Goal: Information Seeking & Learning: Learn about a topic

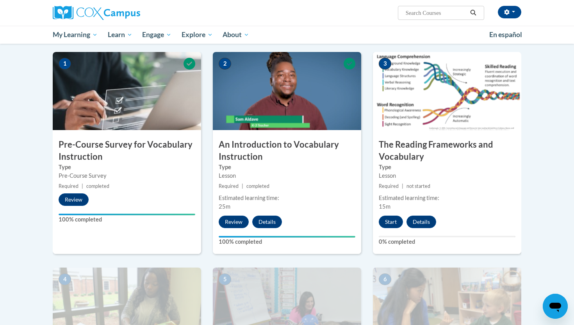
scroll to position [148, 0]
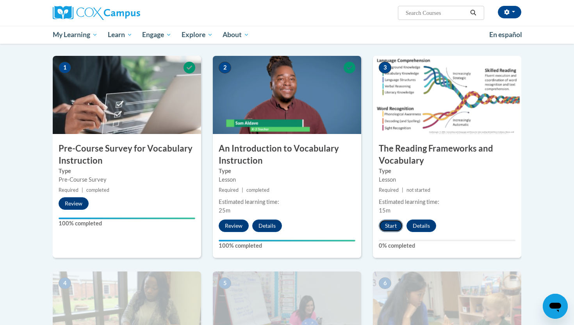
click at [393, 225] on button "Start" at bounding box center [391, 225] width 24 height 12
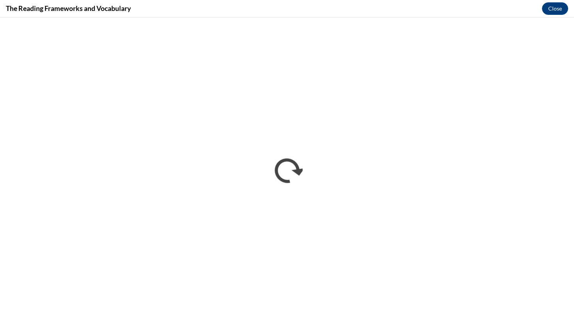
scroll to position [0, 0]
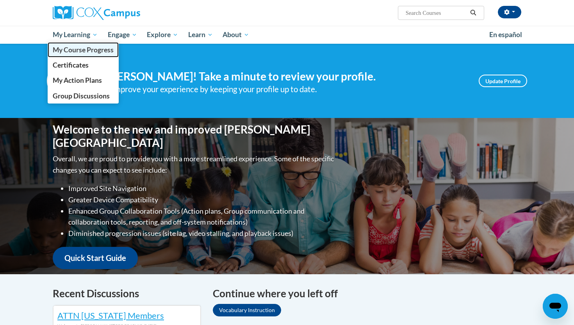
click at [74, 48] on span "My Course Progress" at bounding box center [83, 50] width 61 height 8
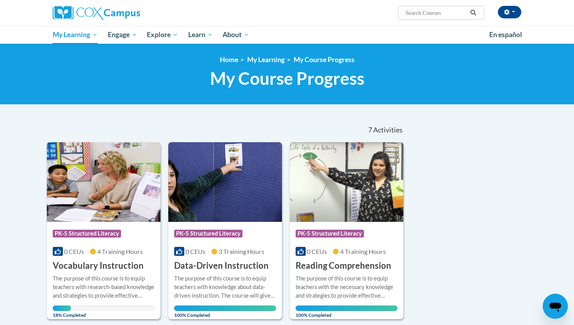
click at [114, 184] on img at bounding box center [104, 182] width 114 height 80
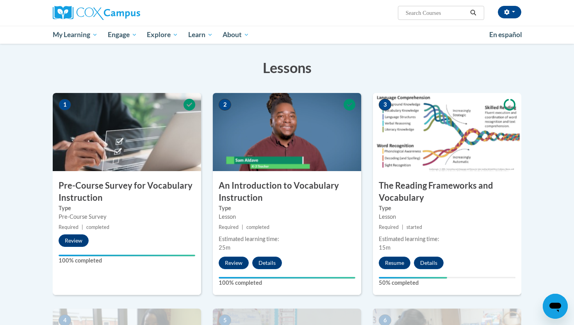
scroll to position [112, 0]
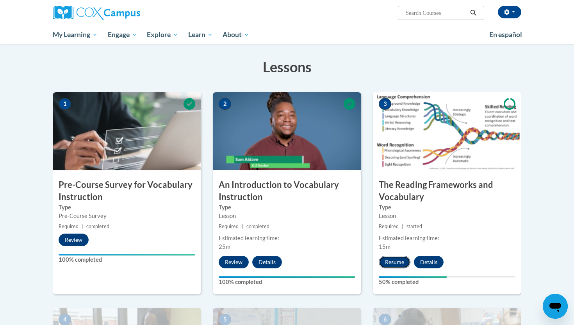
click at [399, 262] on button "Resume" at bounding box center [395, 262] width 32 height 12
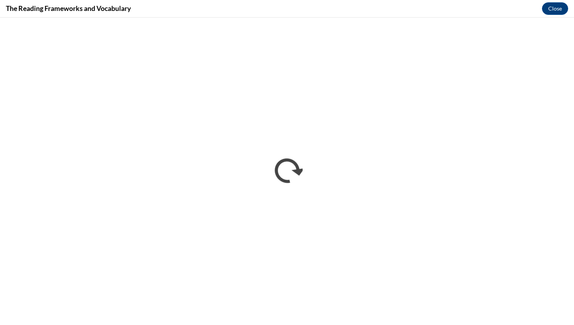
scroll to position [0, 0]
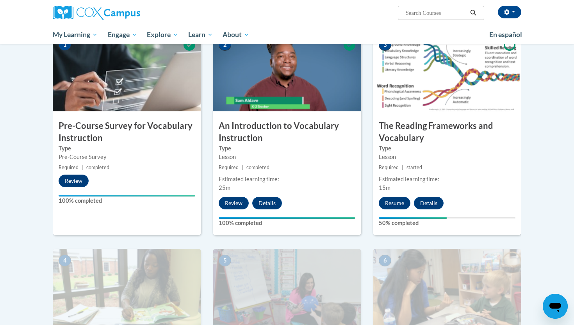
scroll to position [171, 0]
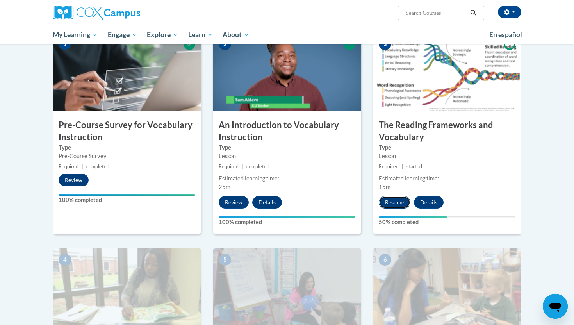
click at [398, 198] on button "Resume" at bounding box center [395, 202] width 32 height 12
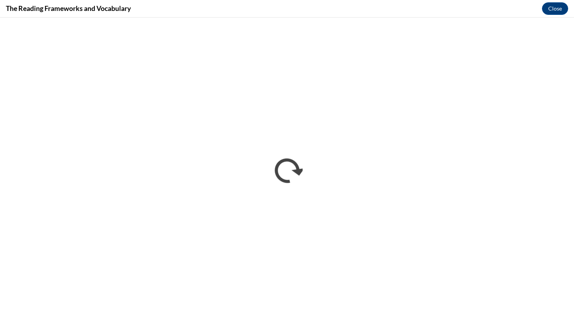
scroll to position [0, 0]
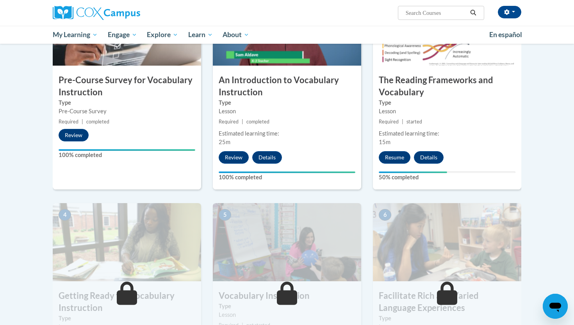
scroll to position [225, 0]
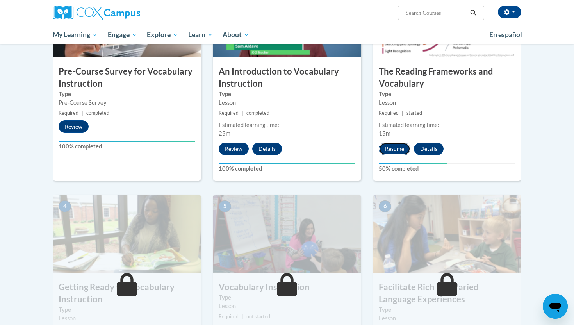
click at [392, 153] on button "Resume" at bounding box center [395, 149] width 32 height 12
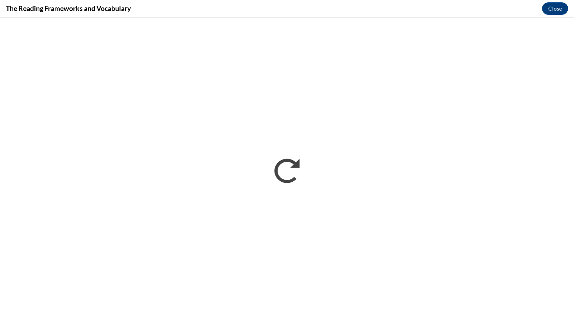
scroll to position [0, 0]
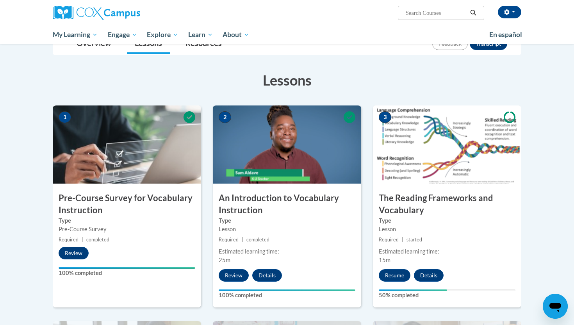
scroll to position [100, 0]
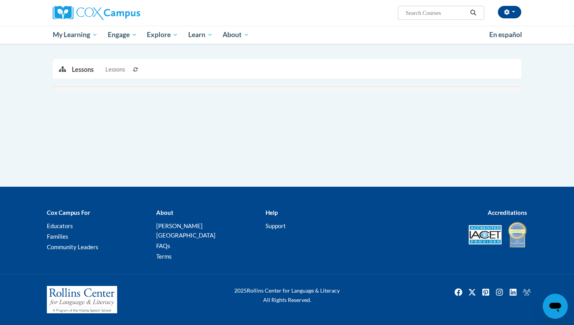
scroll to position [100, 0]
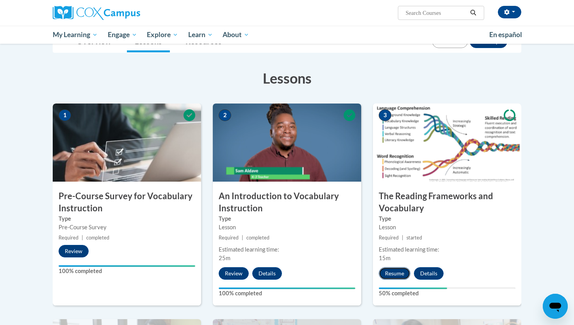
click at [393, 272] on button "Resume" at bounding box center [395, 273] width 32 height 12
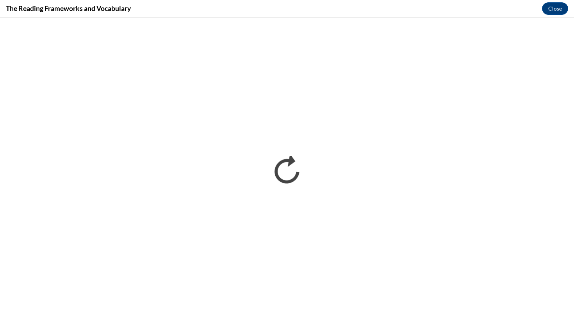
scroll to position [0, 0]
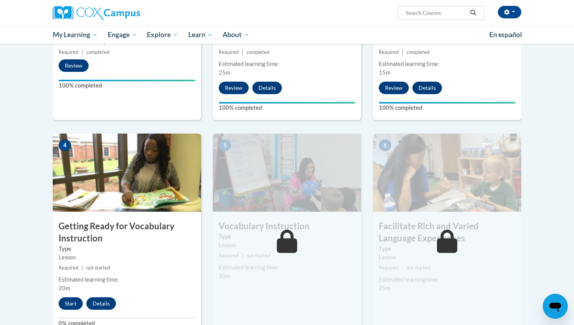
scroll to position [337, 0]
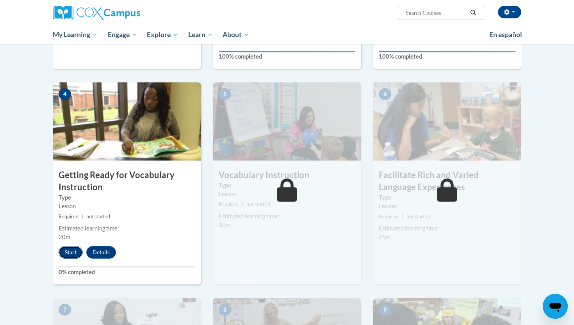
click at [77, 252] on button "Start" at bounding box center [71, 252] width 24 height 12
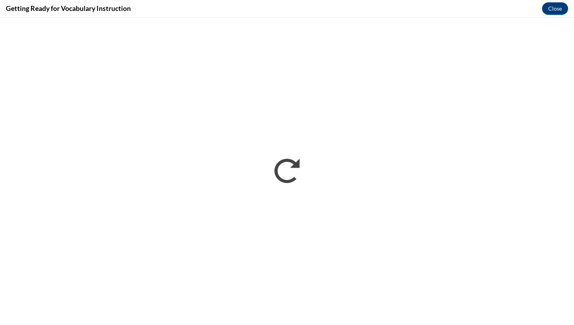
scroll to position [0, 0]
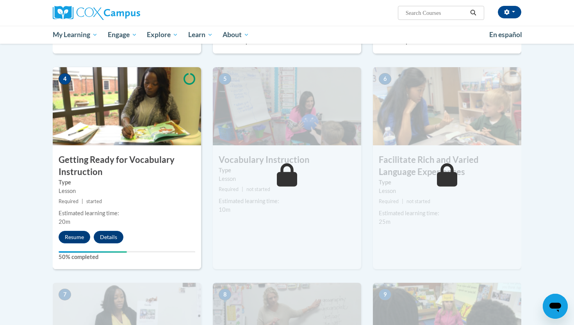
scroll to position [353, 0]
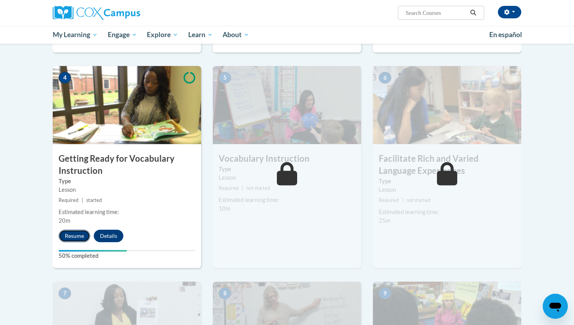
click at [76, 237] on button "Resume" at bounding box center [75, 236] width 32 height 12
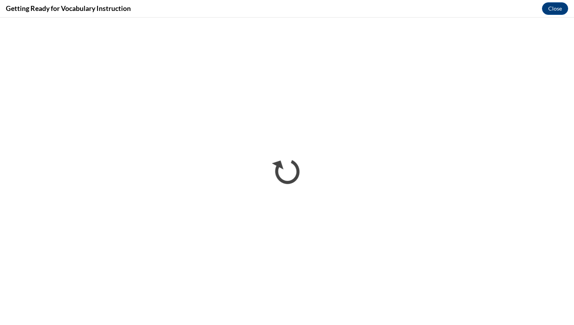
scroll to position [0, 0]
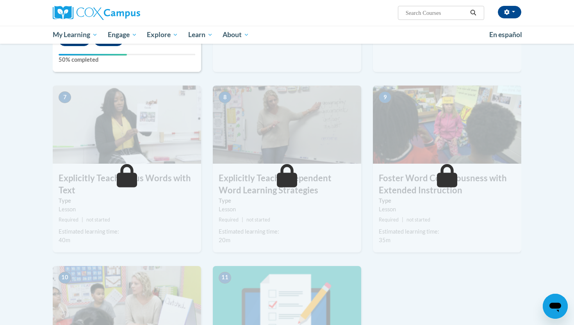
scroll to position [431, 0]
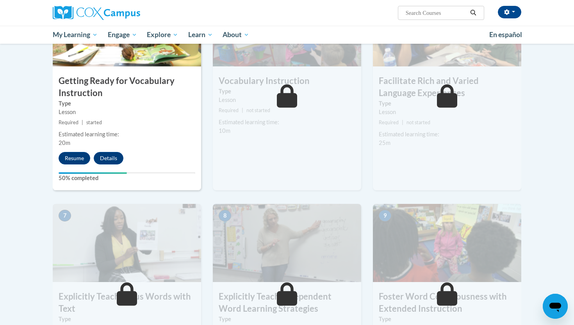
click at [303, 139] on div "5 Vocabulary Instruction Type Lesson Required | not started Estimated learning …" at bounding box center [287, 89] width 148 height 202
click at [289, 94] on icon at bounding box center [287, 95] width 21 height 23
click at [74, 159] on button "Resume" at bounding box center [75, 158] width 32 height 12
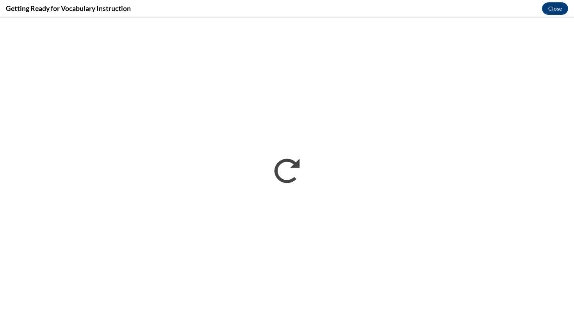
scroll to position [0, 0]
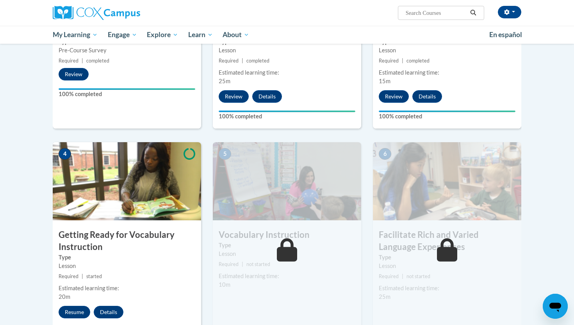
scroll to position [334, 0]
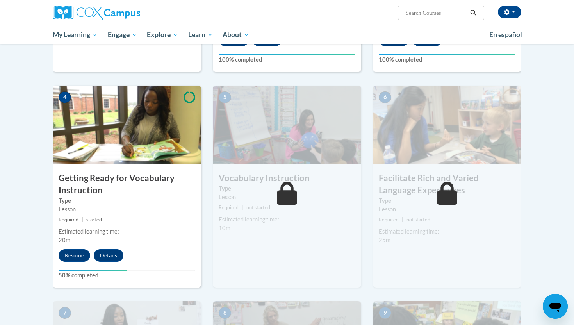
click at [115, 173] on h3 "Getting Ready for Vocabulary Instruction" at bounding box center [127, 184] width 148 height 24
click at [72, 257] on button "Resume" at bounding box center [75, 255] width 32 height 12
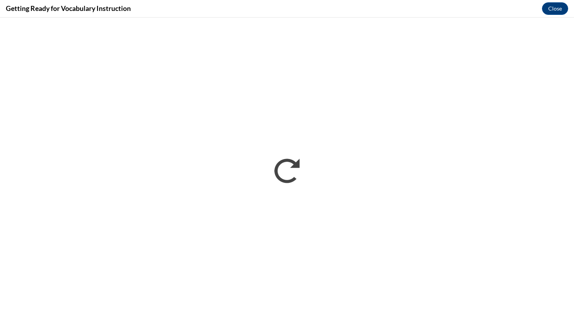
scroll to position [0, 0]
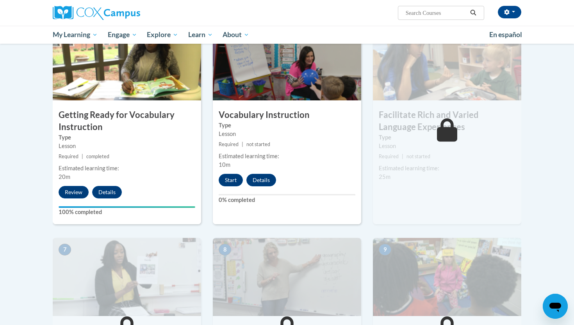
scroll to position [400, 0]
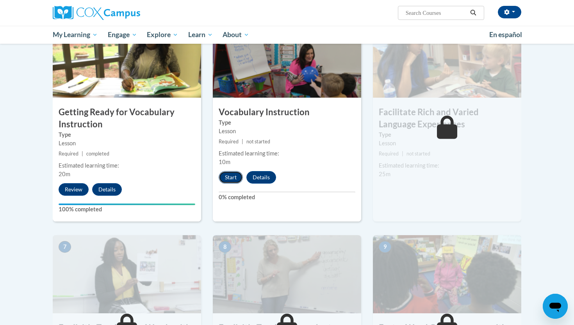
click at [227, 176] on button "Start" at bounding box center [231, 177] width 24 height 12
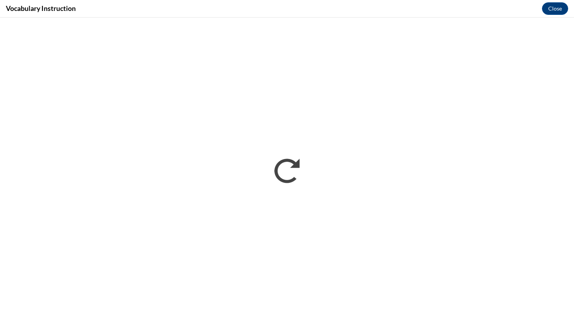
scroll to position [0, 0]
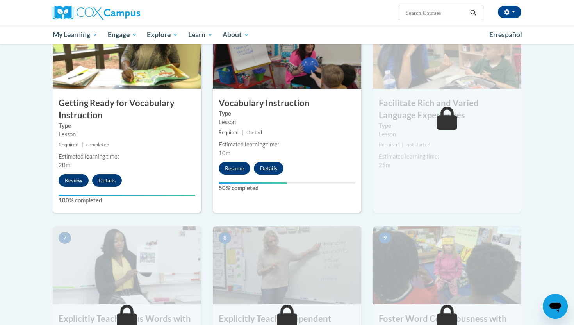
scroll to position [394, 0]
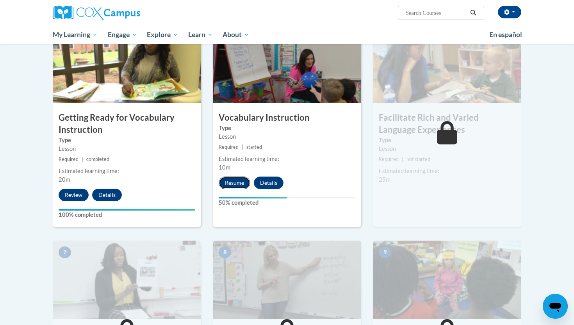
click at [241, 184] on button "Resume" at bounding box center [235, 182] width 32 height 12
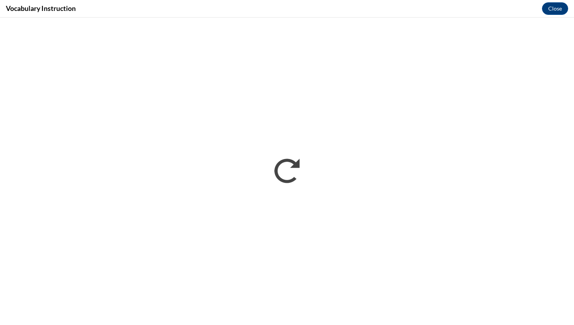
scroll to position [0, 0]
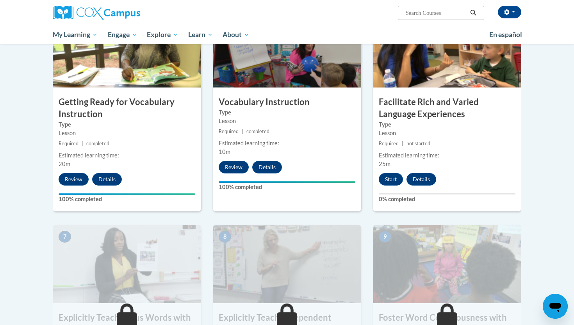
scroll to position [408, 0]
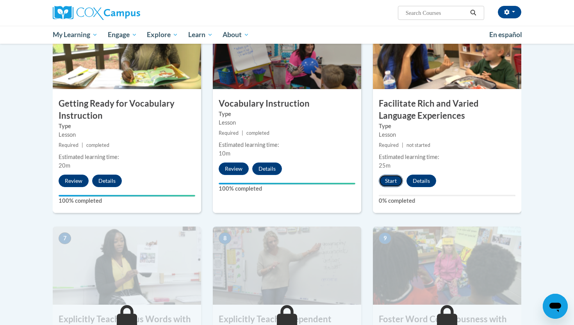
click at [397, 181] on button "Start" at bounding box center [391, 181] width 24 height 12
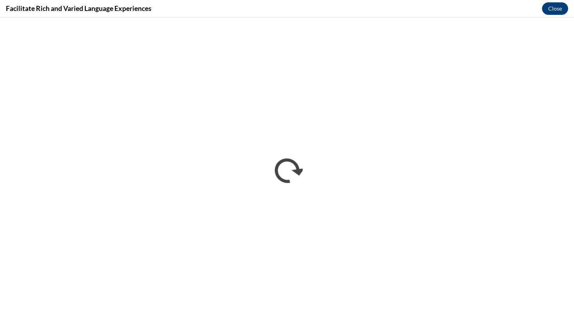
scroll to position [0, 0]
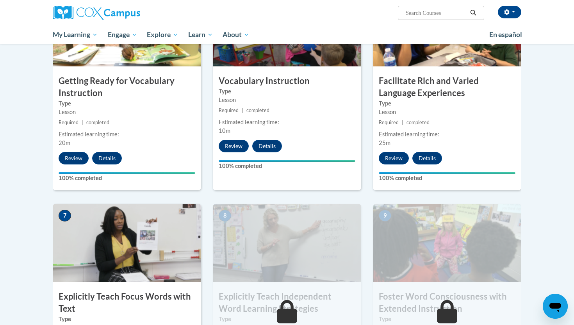
scroll to position [552, 0]
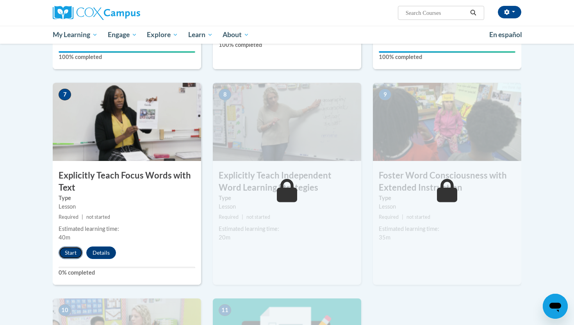
click at [71, 252] on button "Start" at bounding box center [71, 252] width 24 height 12
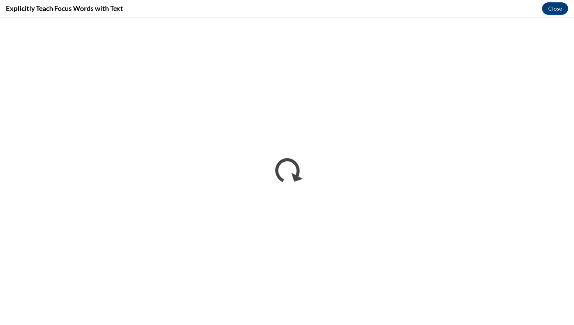
scroll to position [0, 0]
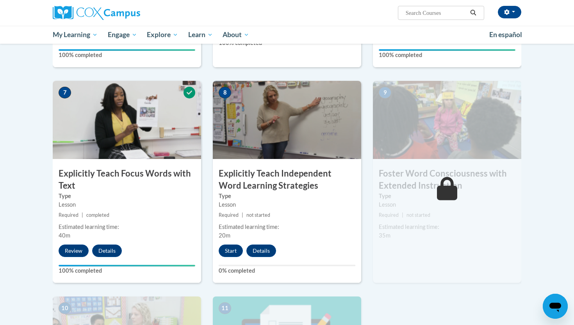
scroll to position [555, 0]
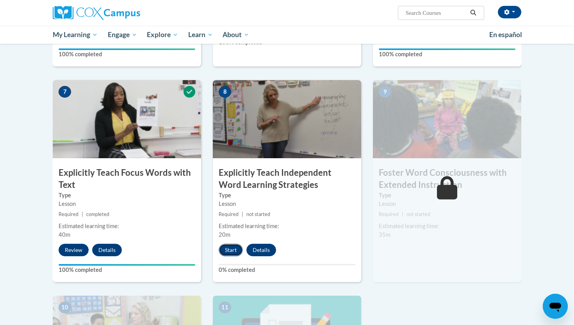
click at [231, 248] on button "Start" at bounding box center [231, 250] width 24 height 12
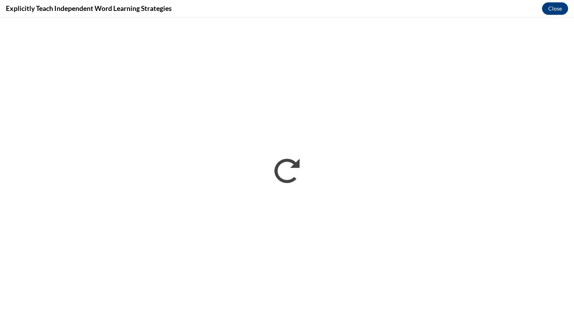
scroll to position [0, 0]
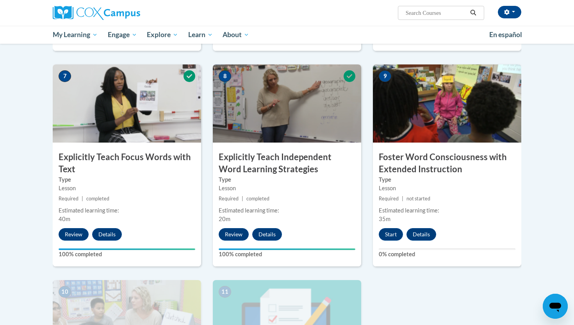
scroll to position [570, 0]
click at [387, 234] on button "Start" at bounding box center [391, 234] width 24 height 12
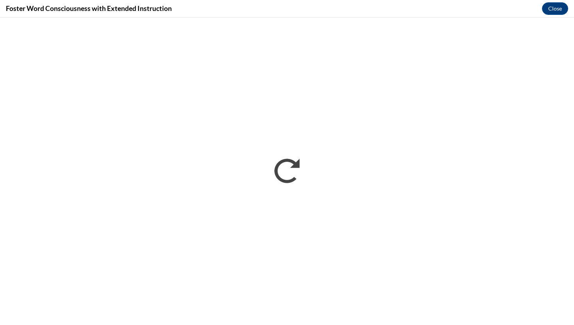
scroll to position [0, 0]
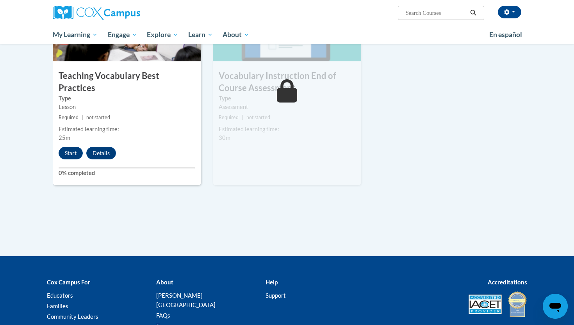
scroll to position [872, 0]
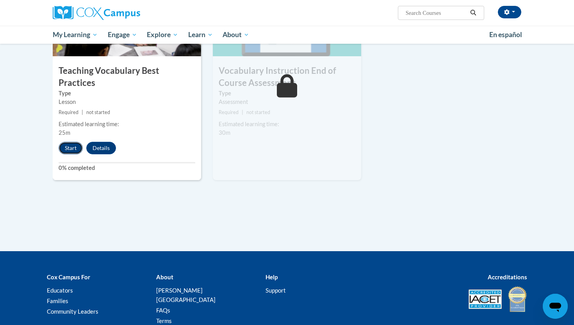
click at [66, 142] on button "Start" at bounding box center [71, 148] width 24 height 12
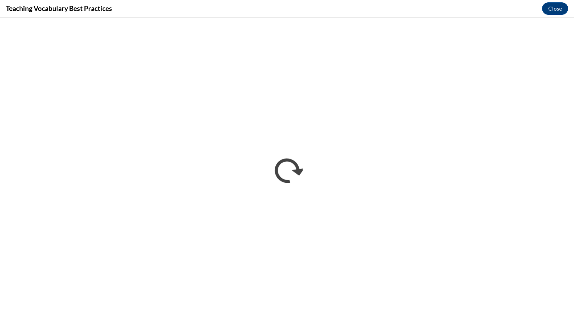
scroll to position [0, 0]
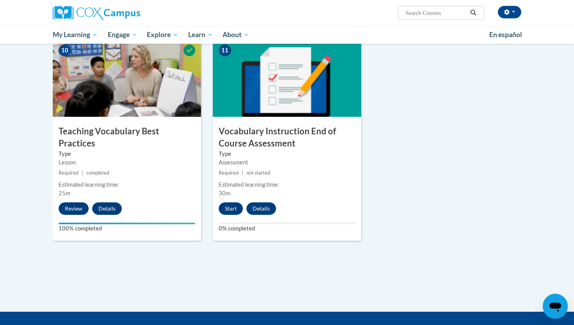
scroll to position [826, 0]
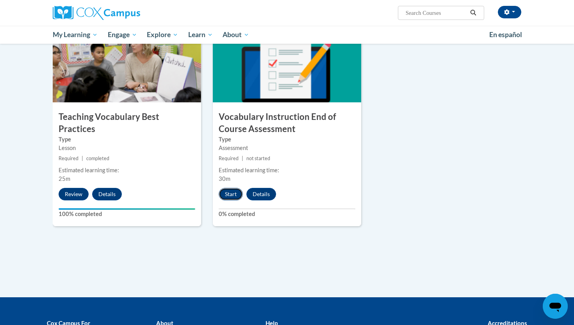
click at [235, 196] on button "Start" at bounding box center [231, 194] width 24 height 12
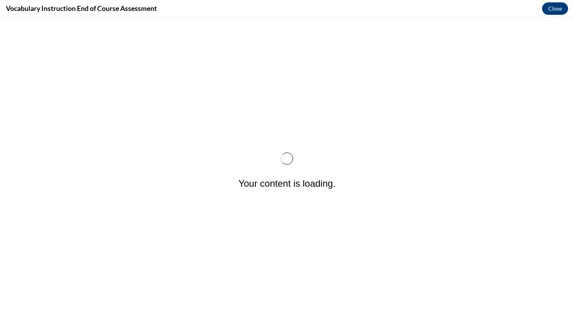
scroll to position [0, 0]
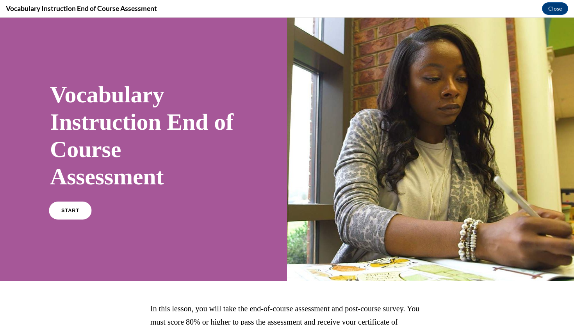
click at [70, 210] on span "START" at bounding box center [70, 211] width 18 height 6
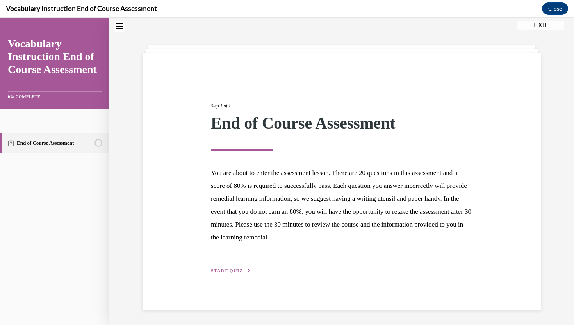
scroll to position [25, 0]
click at [234, 270] on span "START QUIZ" at bounding box center [227, 269] width 32 height 5
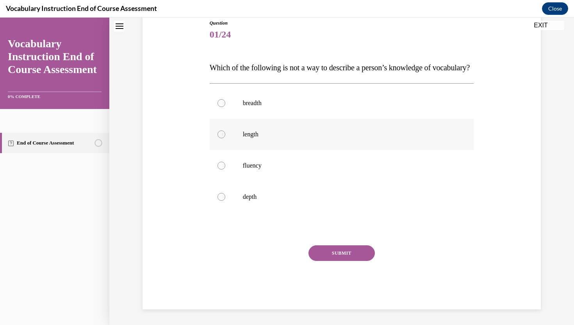
scroll to position [91, 0]
click at [247, 138] on p "length" at bounding box center [349, 134] width 212 height 8
click at [225, 138] on input "length" at bounding box center [221, 134] width 8 height 8
radio input "true"
click at [334, 261] on button "SUBMIT" at bounding box center [341, 253] width 66 height 16
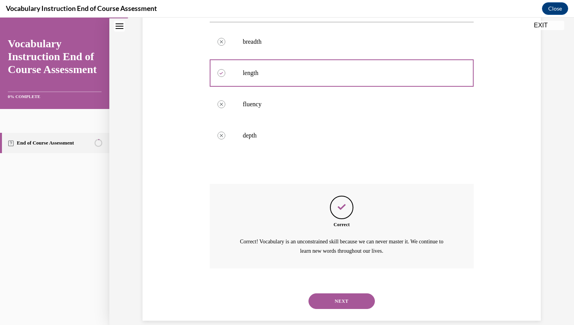
scroll to position [177, 0]
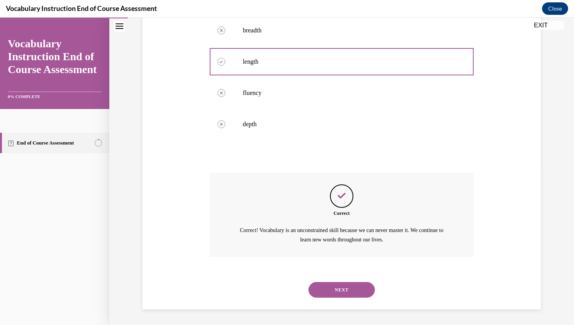
click at [334, 289] on button "NEXT" at bounding box center [341, 290] width 66 height 16
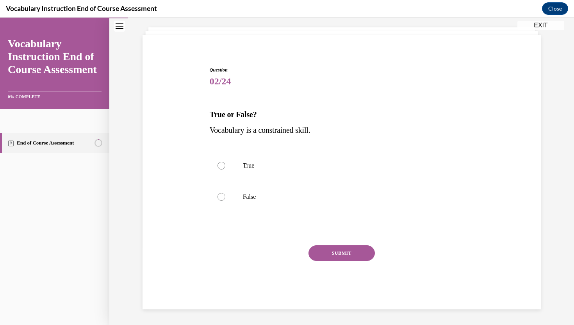
scroll to position [42, 0]
click at [221, 199] on div at bounding box center [221, 197] width 8 height 8
click at [221, 199] on input "False" at bounding box center [221, 197] width 8 height 8
radio input "true"
click at [344, 246] on button "SUBMIT" at bounding box center [341, 253] width 66 height 16
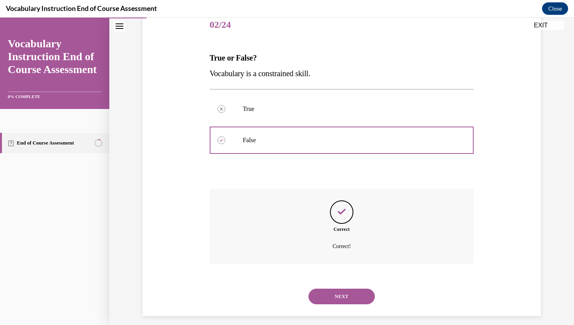
scroll to position [105, 0]
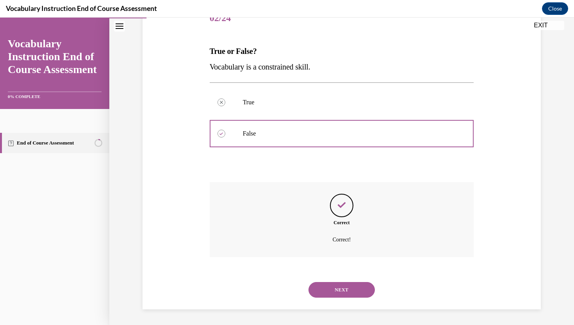
click at [344, 289] on button "NEXT" at bounding box center [341, 290] width 66 height 16
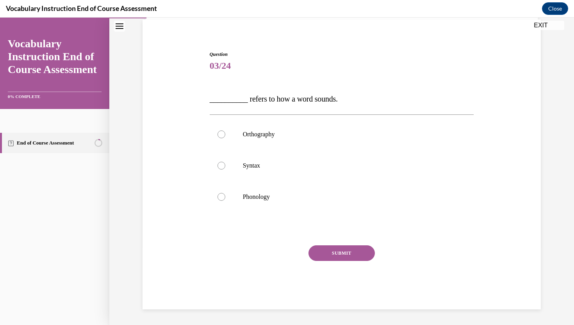
scroll to position [58, 0]
click at [221, 199] on div at bounding box center [221, 197] width 8 height 8
click at [221, 199] on input "Phonology" at bounding box center [221, 197] width 8 height 8
radio input "true"
click at [351, 255] on button "SUBMIT" at bounding box center [341, 253] width 66 height 16
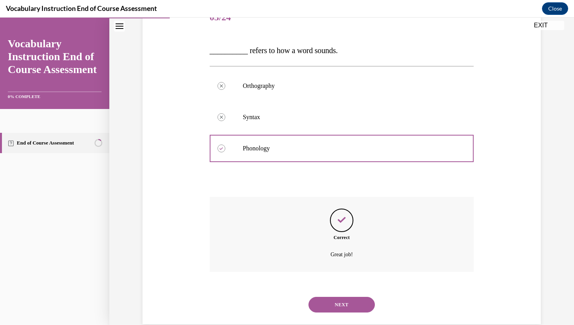
scroll to position [121, 0]
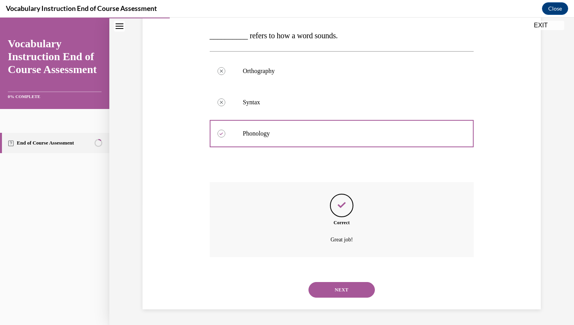
click at [345, 287] on button "NEXT" at bounding box center [341, 290] width 66 height 16
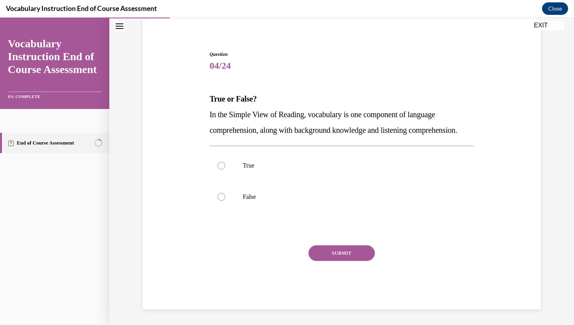
scroll to position [73, 0]
click at [220, 164] on div at bounding box center [221, 166] width 8 height 8
click at [220, 164] on input "True" at bounding box center [221, 166] width 8 height 8
radio input "true"
click at [349, 257] on button "SUBMIT" at bounding box center [341, 253] width 66 height 16
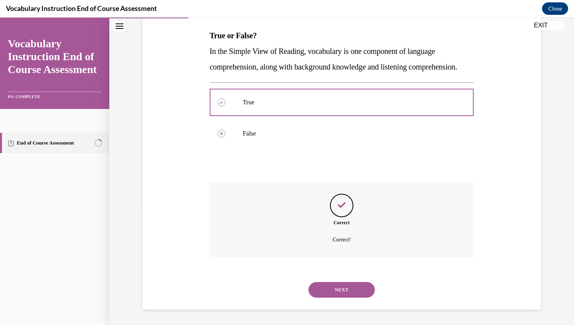
scroll to position [137, 0]
click at [343, 290] on button "NEXT" at bounding box center [341, 290] width 66 height 16
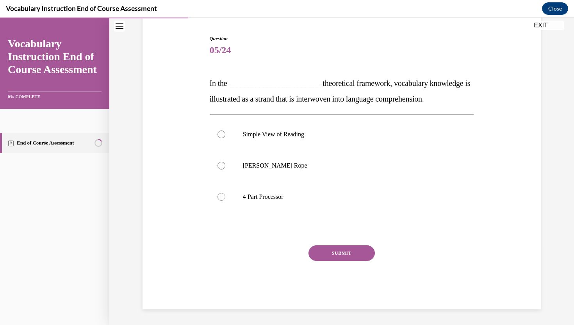
scroll to position [73, 0]
click at [221, 165] on div at bounding box center [221, 166] width 8 height 8
click at [221, 165] on input "Scarborough's Rope" at bounding box center [221, 166] width 8 height 8
radio input "true"
click at [329, 249] on button "SUBMIT" at bounding box center [341, 253] width 66 height 16
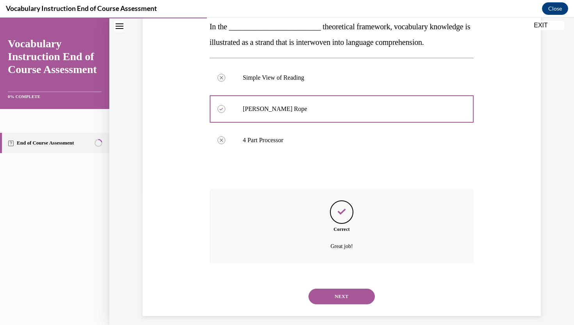
scroll to position [137, 0]
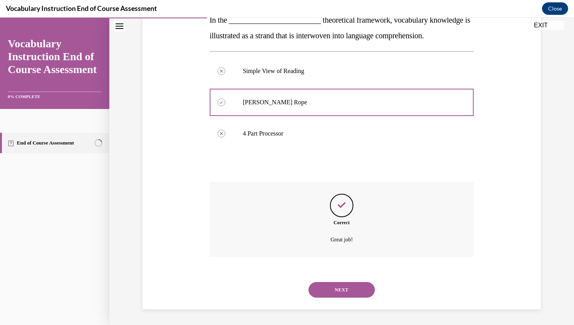
click at [340, 285] on button "NEXT" at bounding box center [341, 290] width 66 height 16
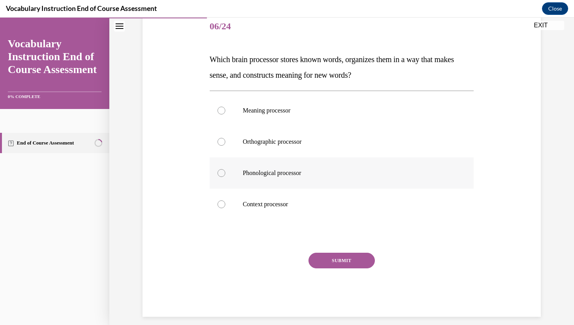
scroll to position [99, 0]
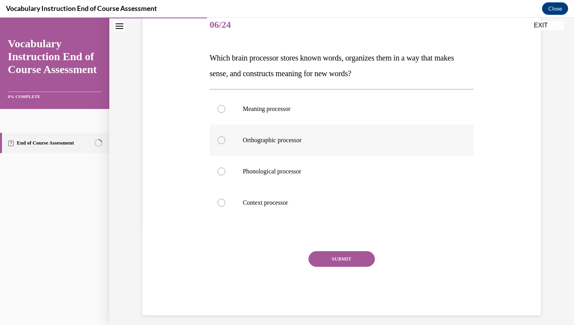
click at [223, 139] on div at bounding box center [221, 140] width 8 height 8
click at [223, 139] on input "Orthographic processor" at bounding box center [221, 140] width 8 height 8
radio input "true"
click at [331, 258] on button "SUBMIT" at bounding box center [341, 259] width 66 height 16
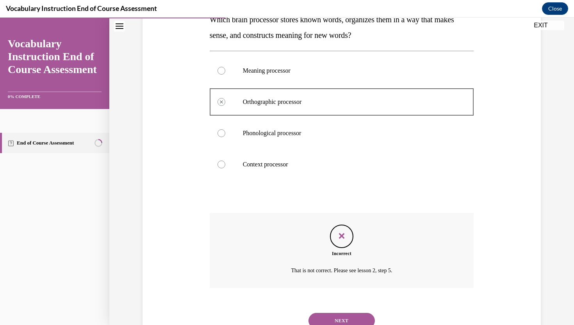
scroll to position [168, 0]
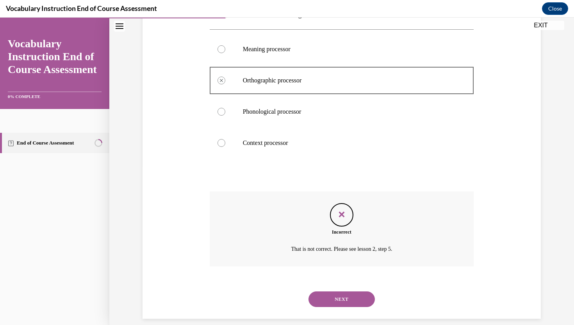
click at [338, 298] on button "NEXT" at bounding box center [341, 299] width 66 height 16
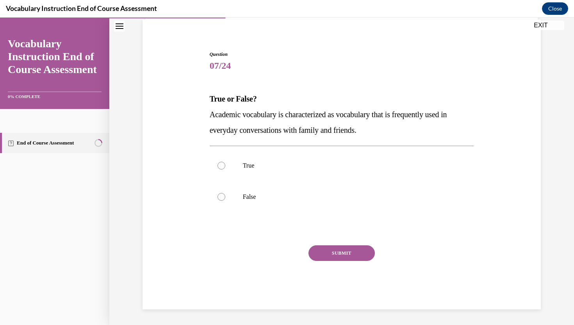
scroll to position [58, 0]
click at [220, 198] on div at bounding box center [221, 197] width 8 height 8
click at [220, 198] on input "False" at bounding box center [221, 197] width 8 height 8
radio input "true"
click at [344, 254] on button "SUBMIT" at bounding box center [341, 253] width 66 height 16
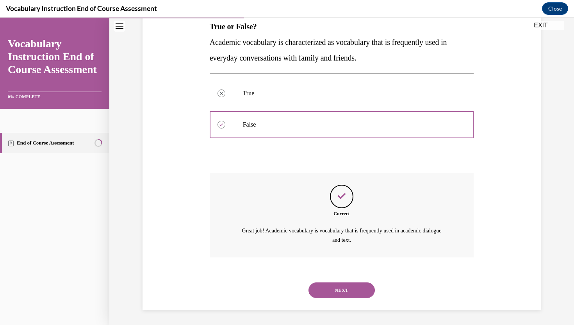
click at [346, 284] on button "NEXT" at bounding box center [341, 290] width 66 height 16
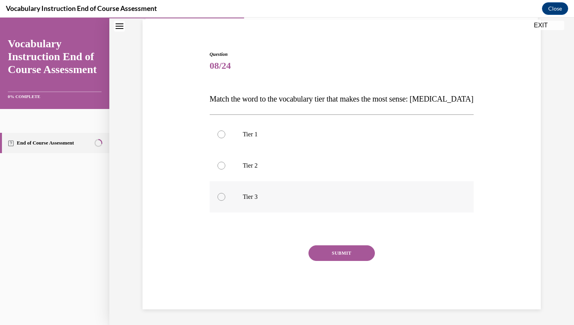
click at [221, 197] on div at bounding box center [221, 197] width 8 height 8
click at [221, 197] on input "Tier 3" at bounding box center [221, 197] width 8 height 8
radio input "true"
click at [345, 248] on button "SUBMIT" at bounding box center [341, 253] width 66 height 16
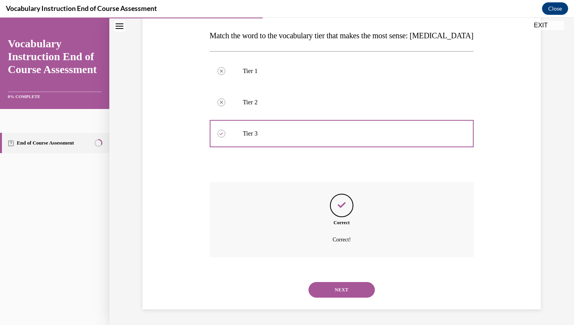
click at [350, 288] on button "NEXT" at bounding box center [341, 290] width 66 height 16
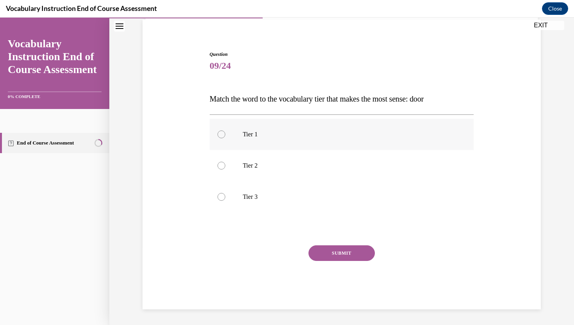
click at [224, 134] on div at bounding box center [221, 134] width 8 height 8
click at [224, 134] on input "Tier 1" at bounding box center [221, 134] width 8 height 8
radio input "true"
click at [368, 253] on button "SUBMIT" at bounding box center [341, 253] width 66 height 16
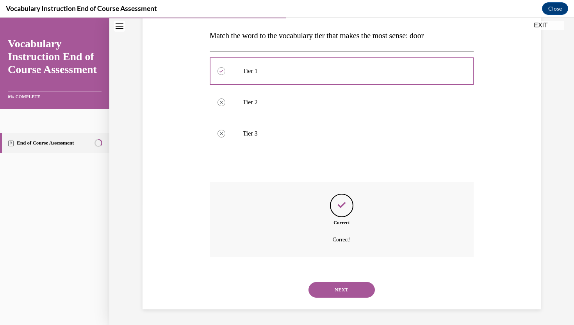
scroll to position [121, 0]
click at [346, 299] on div "NEXT" at bounding box center [342, 289] width 264 height 31
click at [347, 287] on button "NEXT" at bounding box center [341, 290] width 66 height 16
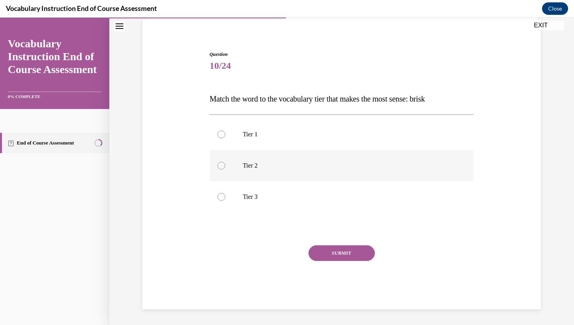
click at [223, 166] on div at bounding box center [221, 166] width 8 height 8
click at [223, 166] on input "Tier 2" at bounding box center [221, 166] width 8 height 8
radio input "true"
click at [327, 244] on div "Question 10/24 Match the word to the vocabulary tier that makes the most sense:…" at bounding box center [342, 180] width 264 height 258
click at [329, 253] on button "SUBMIT" at bounding box center [341, 253] width 66 height 16
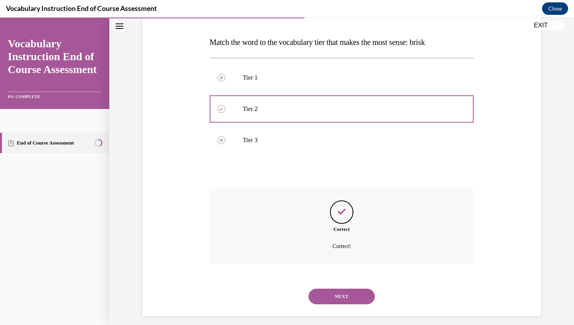
scroll to position [121, 0]
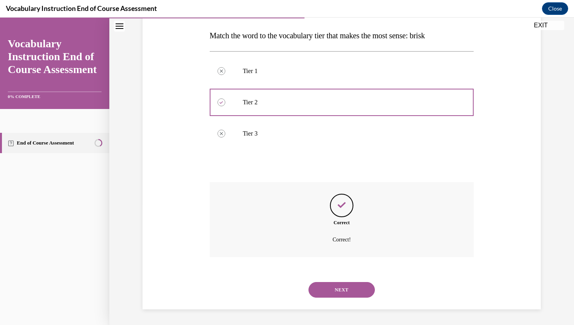
click at [339, 285] on button "NEXT" at bounding box center [341, 290] width 66 height 16
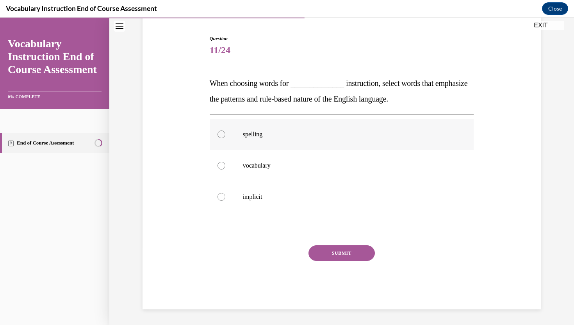
click at [219, 135] on div at bounding box center [221, 134] width 8 height 8
click at [219, 135] on input "spelling" at bounding box center [221, 134] width 8 height 8
radio input "true"
click at [329, 250] on button "SUBMIT" at bounding box center [341, 253] width 66 height 16
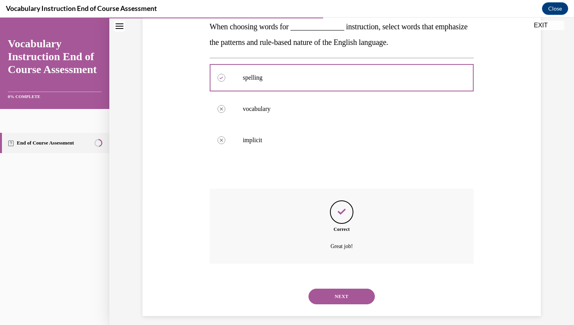
scroll to position [137, 0]
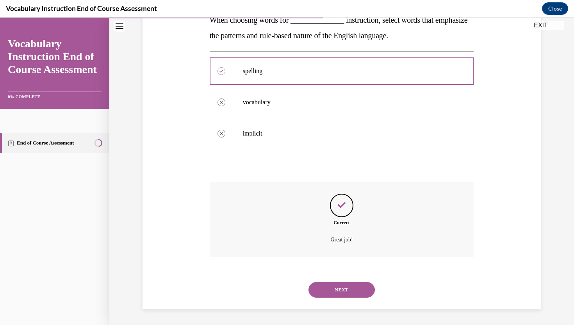
click at [333, 291] on button "NEXT" at bounding box center [341, 290] width 66 height 16
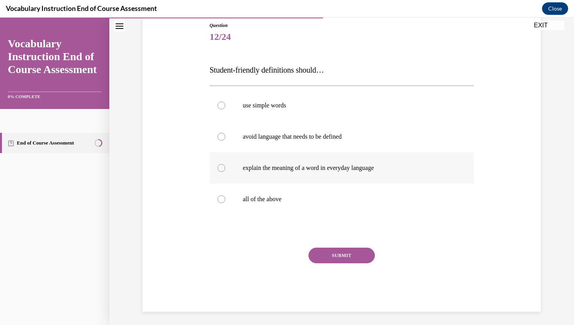
scroll to position [89, 0]
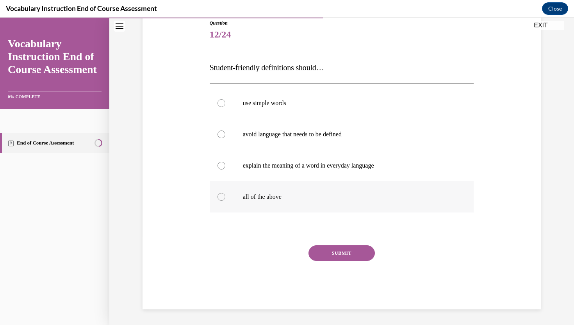
click at [219, 196] on div at bounding box center [221, 197] width 8 height 8
click at [219, 196] on input "all of the above" at bounding box center [221, 197] width 8 height 8
radio input "true"
click at [348, 260] on button "SUBMIT" at bounding box center [341, 253] width 66 height 16
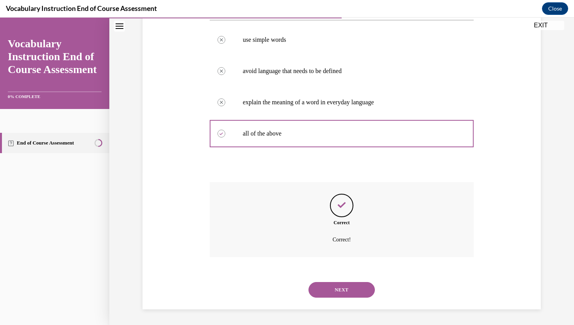
click at [347, 286] on button "NEXT" at bounding box center [341, 290] width 66 height 16
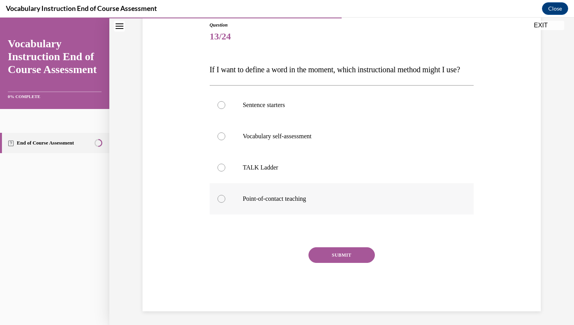
click at [220, 203] on div at bounding box center [221, 199] width 8 height 8
click at [220, 203] on input "Point-of-contact teaching" at bounding box center [221, 199] width 8 height 8
radio input "true"
click at [335, 263] on button "SUBMIT" at bounding box center [341, 255] width 66 height 16
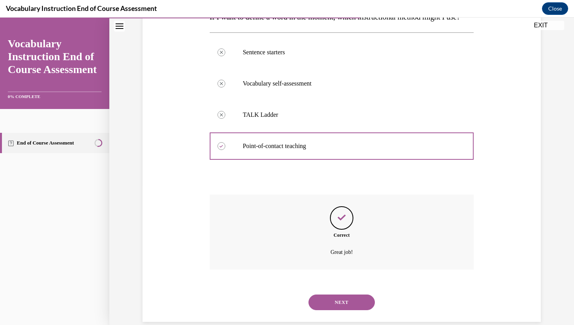
scroll to position [168, 0]
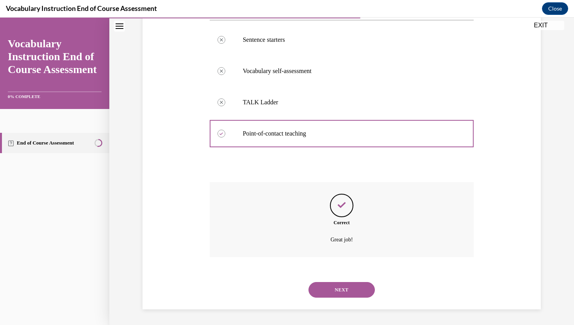
click at [324, 290] on button "NEXT" at bounding box center [341, 290] width 66 height 16
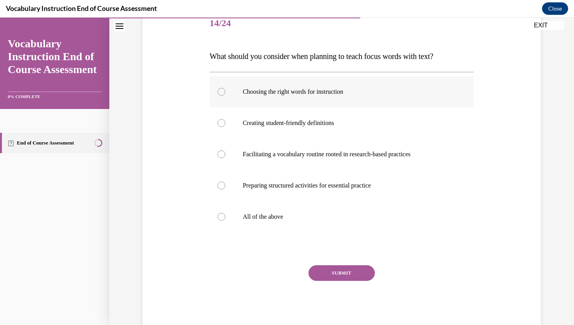
scroll to position [102, 0]
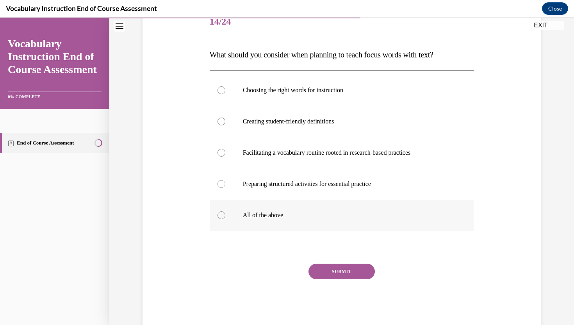
click at [222, 216] on div at bounding box center [221, 215] width 8 height 8
click at [222, 216] on input "All of the above" at bounding box center [221, 215] width 8 height 8
radio input "true"
click at [342, 266] on button "SUBMIT" at bounding box center [341, 272] width 66 height 16
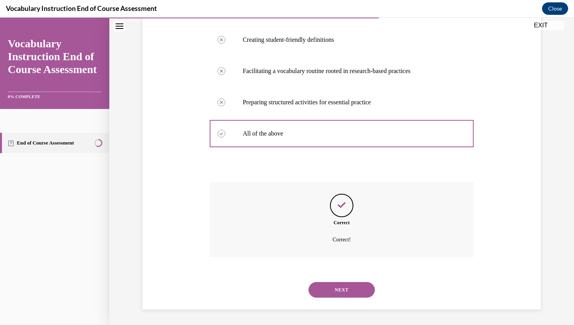
click at [347, 289] on button "NEXT" at bounding box center [341, 290] width 66 height 16
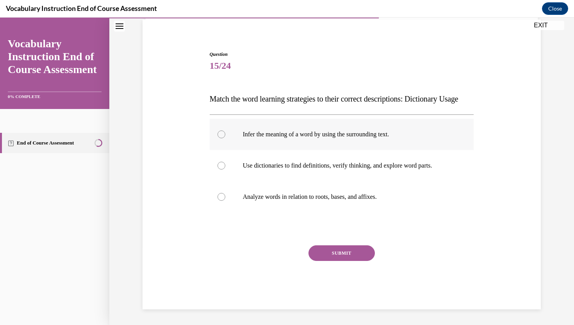
scroll to position [57, 0]
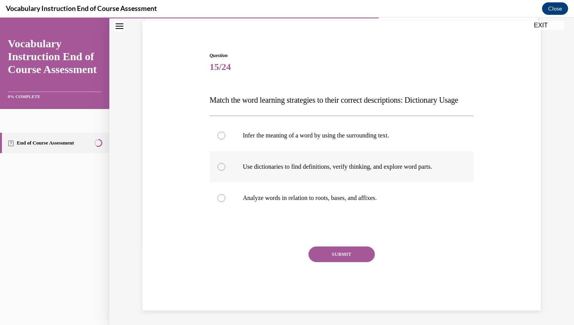
click at [222, 171] on div at bounding box center [221, 167] width 8 height 8
click at [222, 171] on input "Use dictionaries to find definitions, verify thinking, and explore word parts." at bounding box center [221, 167] width 8 height 8
radio input "true"
click at [337, 262] on button "SUBMIT" at bounding box center [341, 254] width 66 height 16
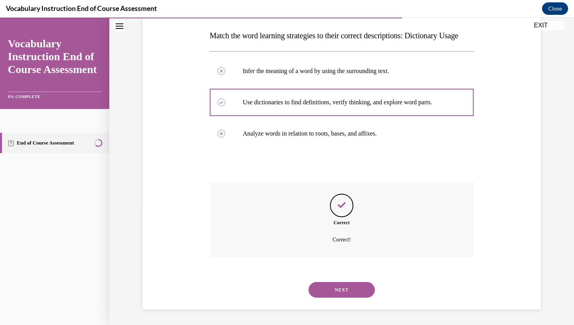
click at [331, 283] on button "NEXT" at bounding box center [341, 290] width 66 height 16
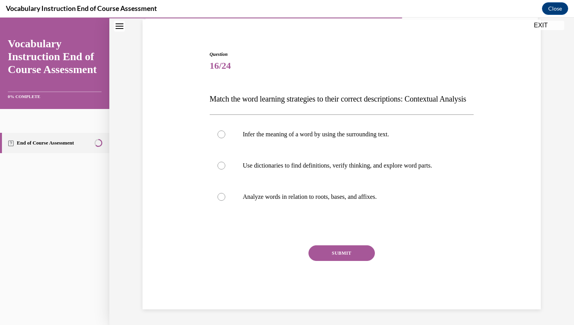
scroll to position [73, 0]
click at [224, 130] on label "Infer the meaning of a word by using the surrounding text." at bounding box center [342, 134] width 264 height 31
click at [224, 130] on input "Infer the meaning of a word by using the surrounding text." at bounding box center [221, 134] width 8 height 8
radio input "true"
click at [339, 252] on button "SUBMIT" at bounding box center [341, 253] width 66 height 16
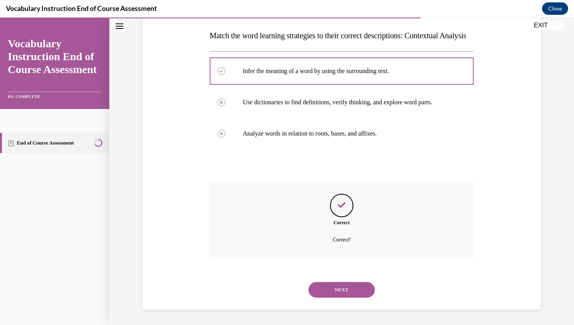
click at [344, 289] on button "NEXT" at bounding box center [341, 290] width 66 height 16
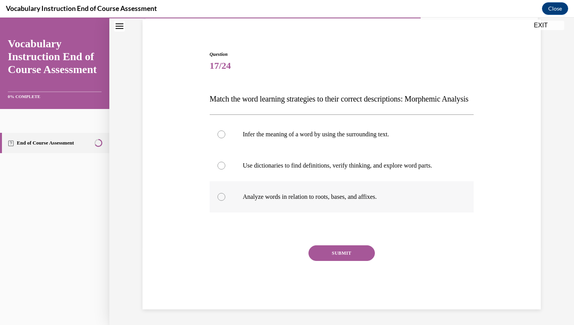
click at [222, 195] on div at bounding box center [221, 197] width 8 height 8
click at [222, 195] on input "Analyze words in relation to roots, bases, and affixes." at bounding box center [221, 197] width 8 height 8
radio input "true"
click at [339, 254] on button "SUBMIT" at bounding box center [341, 253] width 66 height 16
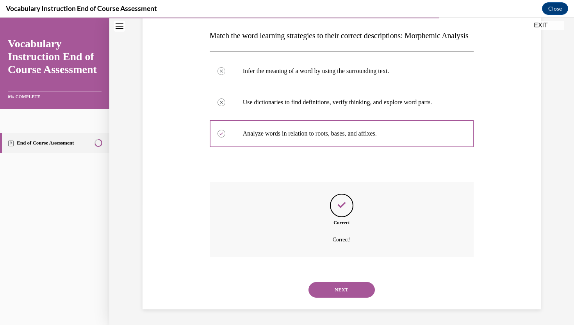
scroll to position [137, 0]
click at [344, 286] on button "NEXT" at bounding box center [341, 290] width 66 height 16
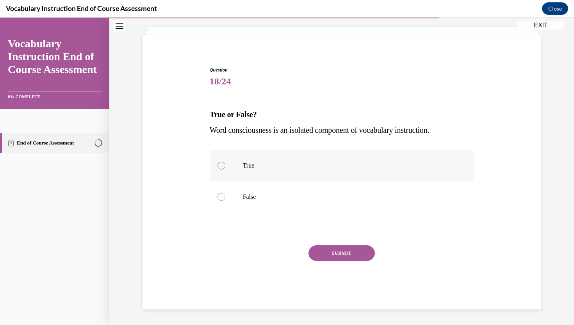
click at [221, 167] on div at bounding box center [221, 166] width 8 height 8
click at [221, 167] on input "True" at bounding box center [221, 166] width 8 height 8
radio input "true"
click at [321, 256] on button "SUBMIT" at bounding box center [341, 253] width 66 height 16
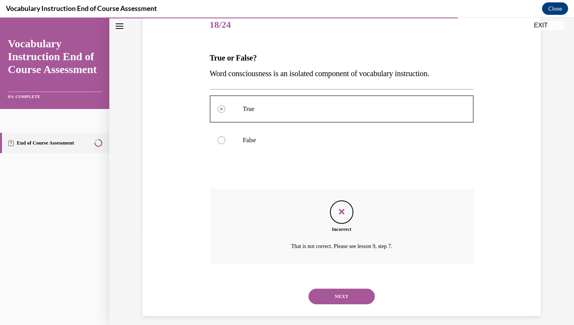
scroll to position [105, 0]
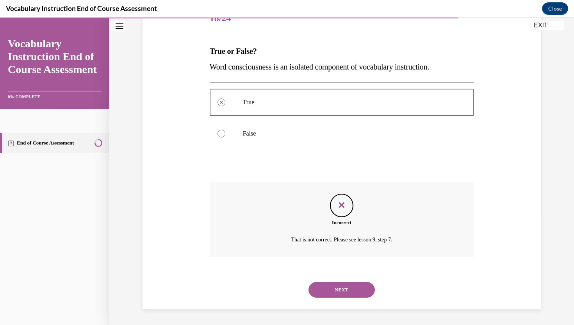
click at [333, 289] on button "NEXT" at bounding box center [341, 290] width 66 height 16
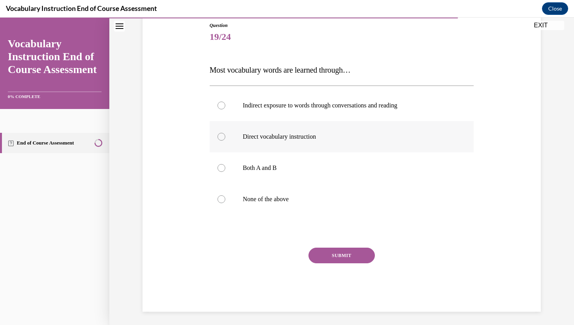
scroll to position [87, 0]
click at [216, 104] on label "Indirect exposure to words through conversations and reading" at bounding box center [342, 104] width 264 height 31
click at [217, 104] on input "Indirect exposure to words through conversations and reading" at bounding box center [221, 105] width 8 height 8
radio input "true"
click at [337, 255] on button "SUBMIT" at bounding box center [341, 255] width 66 height 16
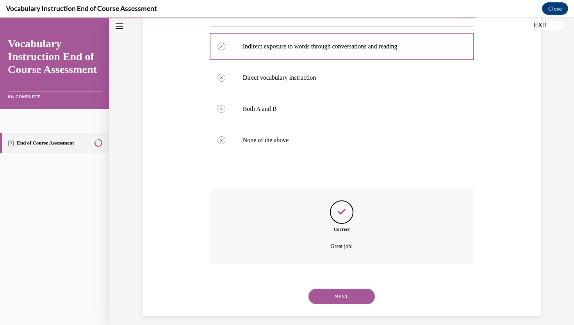
scroll to position [152, 0]
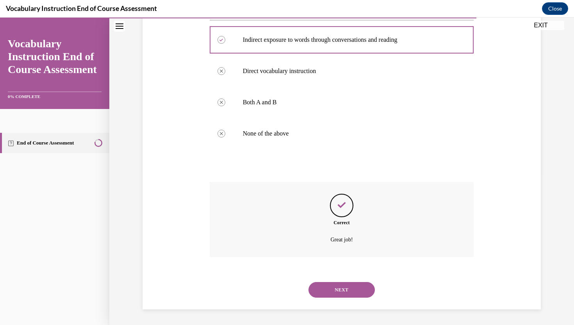
click at [342, 284] on button "NEXT" at bounding box center [341, 290] width 66 height 16
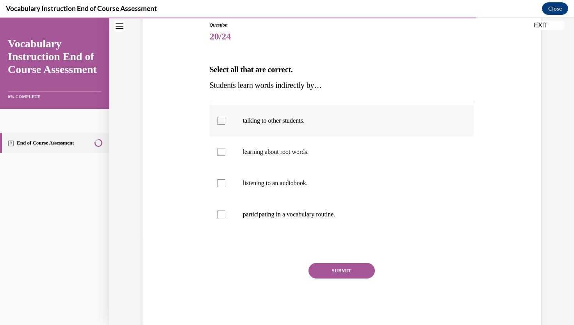
click at [222, 121] on div at bounding box center [221, 121] width 8 height 8
click at [222, 121] on input "talking to other students." at bounding box center [221, 121] width 8 height 8
checkbox input "true"
click at [220, 185] on div at bounding box center [221, 183] width 8 height 8
click at [220, 185] on input "listening to an audiobook." at bounding box center [221, 183] width 8 height 8
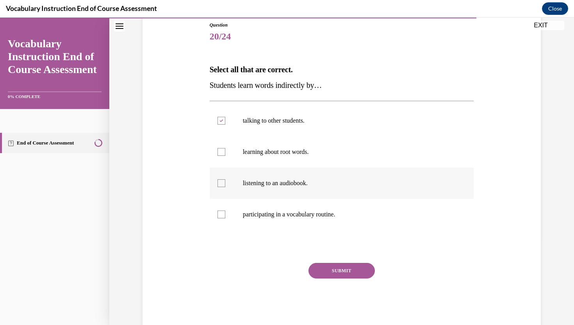
checkbox input "true"
click at [223, 214] on div at bounding box center [221, 214] width 8 height 8
click at [223, 214] on input "participating in a vocabulary routine." at bounding box center [221, 214] width 8 height 8
click at [223, 214] on div at bounding box center [221, 214] width 8 height 8
click at [223, 214] on input "participating in a vocabulary routine." at bounding box center [221, 214] width 8 height 8
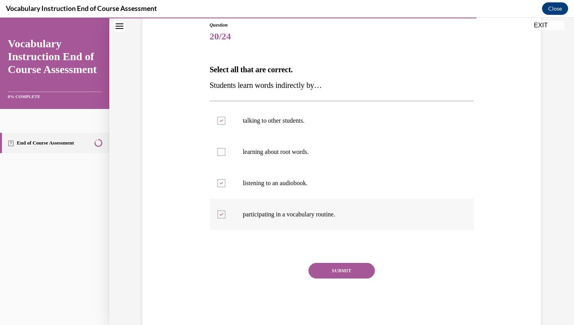
checkbox input "false"
click at [324, 271] on button "SUBMIT" at bounding box center [341, 271] width 66 height 16
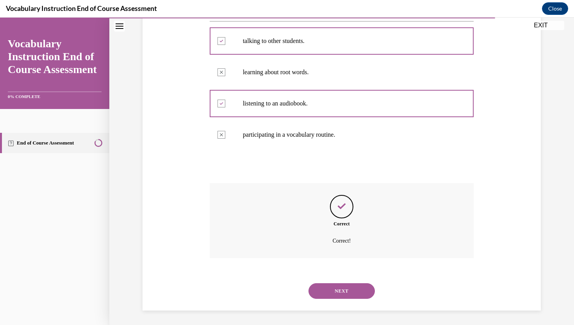
scroll to position [168, 0]
click at [334, 289] on button "NEXT" at bounding box center [341, 290] width 66 height 16
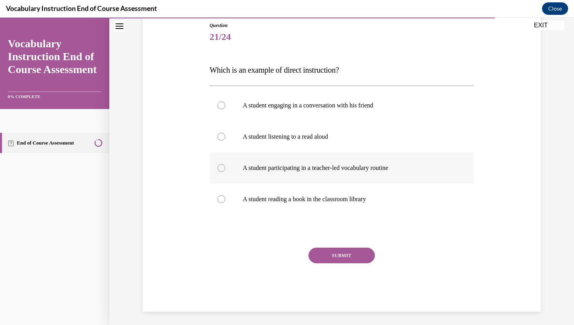
click at [221, 168] on div at bounding box center [221, 168] width 8 height 8
click at [221, 168] on input "A student participating in a teacher-led vocabulary routine" at bounding box center [221, 168] width 8 height 8
radio input "true"
click at [326, 259] on button "SUBMIT" at bounding box center [341, 256] width 66 height 16
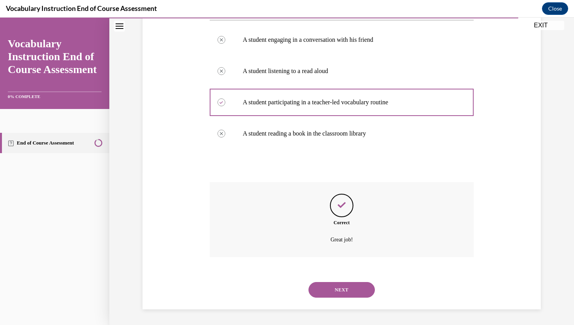
click at [345, 294] on button "NEXT" at bounding box center [341, 290] width 66 height 16
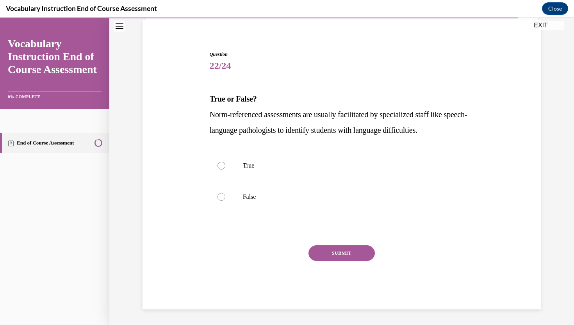
scroll to position [58, 0]
click at [221, 198] on div at bounding box center [221, 197] width 8 height 8
click at [221, 198] on input "False" at bounding box center [221, 197] width 8 height 8
radio input "true"
click at [353, 255] on button "SUBMIT" at bounding box center [341, 253] width 66 height 16
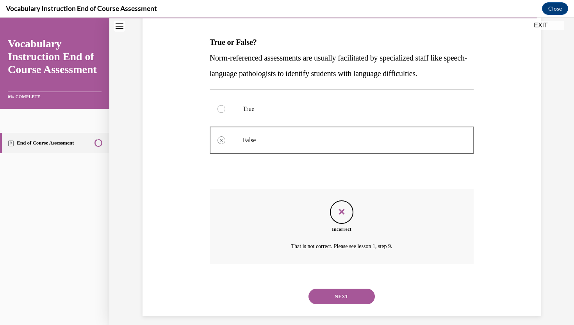
scroll to position [121, 0]
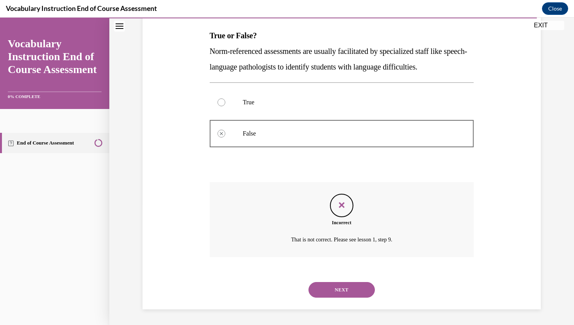
click at [348, 287] on button "NEXT" at bounding box center [341, 290] width 66 height 16
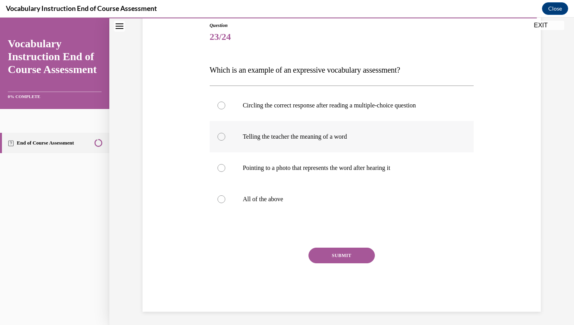
click at [221, 135] on div at bounding box center [221, 137] width 8 height 8
click at [221, 135] on input "Telling the teacher the meaning of a word" at bounding box center [221, 137] width 8 height 8
radio input "true"
click at [347, 249] on button "SUBMIT" at bounding box center [341, 256] width 66 height 16
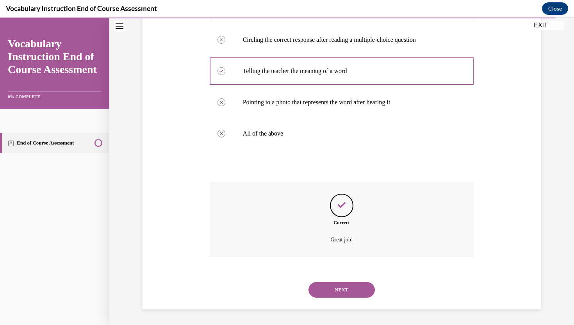
click at [347, 288] on button "NEXT" at bounding box center [341, 290] width 66 height 16
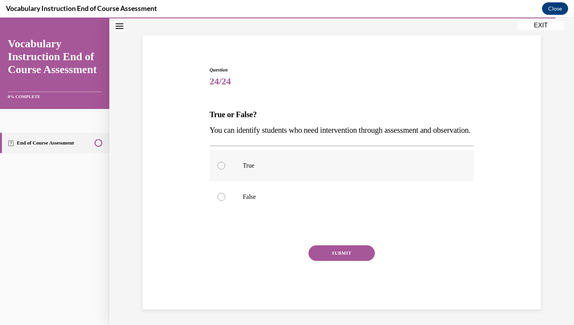
click at [221, 165] on div at bounding box center [221, 166] width 8 height 8
click at [221, 165] on input "True" at bounding box center [221, 166] width 8 height 8
radio input "true"
click at [338, 249] on button "SUBMIT" at bounding box center [341, 253] width 66 height 16
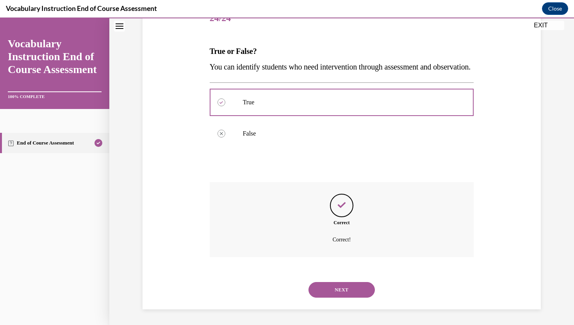
scroll to position [121, 0]
click at [343, 290] on button "NEXT" at bounding box center [341, 290] width 66 height 16
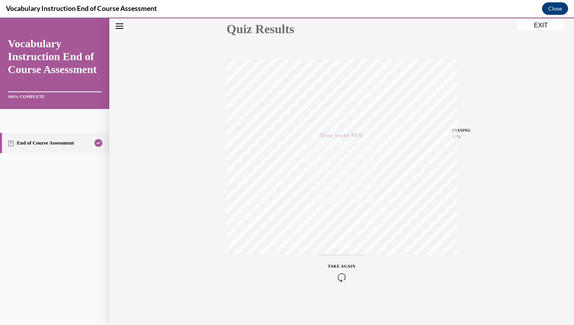
click at [535, 26] on button "EXIT" at bounding box center [540, 25] width 47 height 9
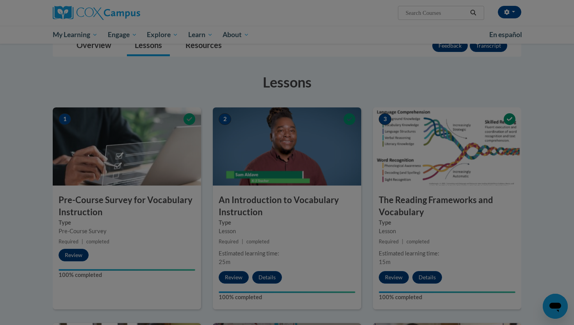
scroll to position [37, 0]
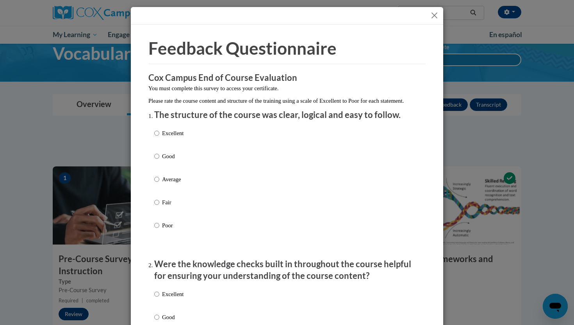
click at [432, 16] on button "Close" at bounding box center [434, 16] width 10 height 10
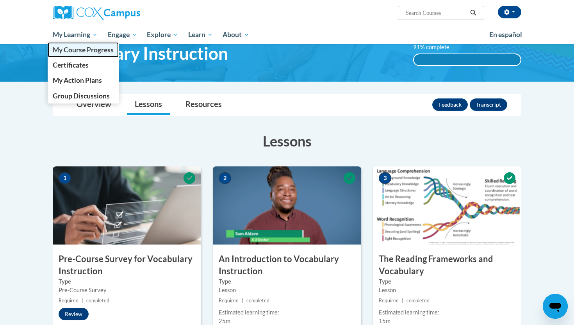
click at [77, 48] on span "My Course Progress" at bounding box center [83, 50] width 61 height 8
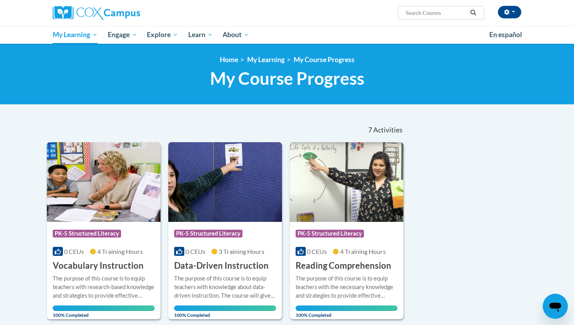
click at [424, 14] on input "Search..." at bounding box center [436, 12] width 62 height 9
type input "fluency"
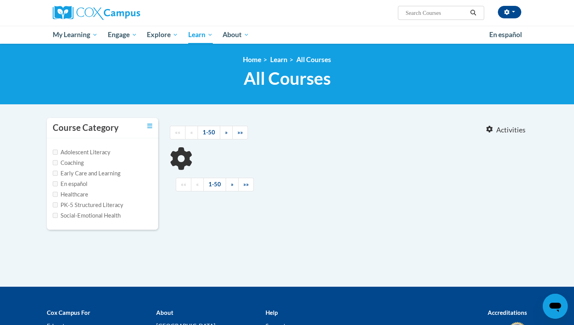
type input "fluency"
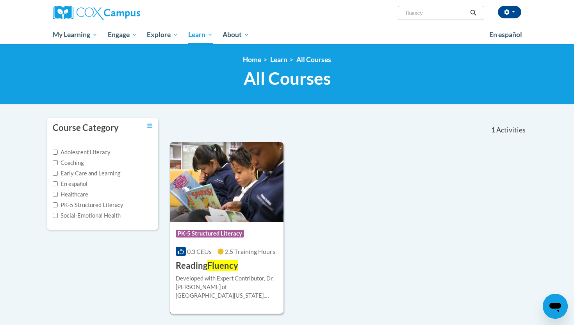
click at [239, 302] on div "Developed with Expert Contributor, Dr. Laura Rhinehart of University California…" at bounding box center [227, 290] width 102 height 32
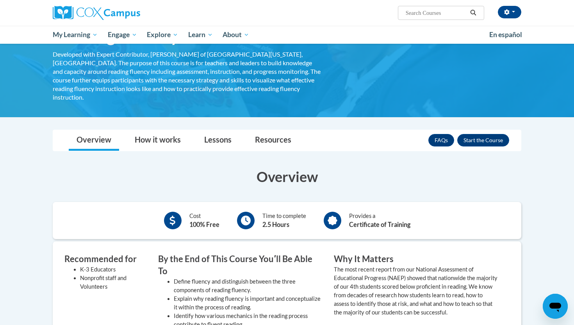
scroll to position [56, 0]
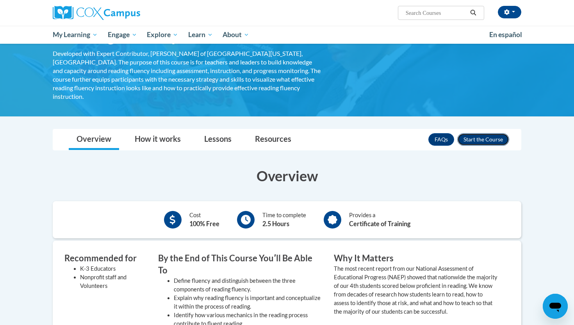
click at [496, 133] on button "Enroll" at bounding box center [483, 139] width 52 height 12
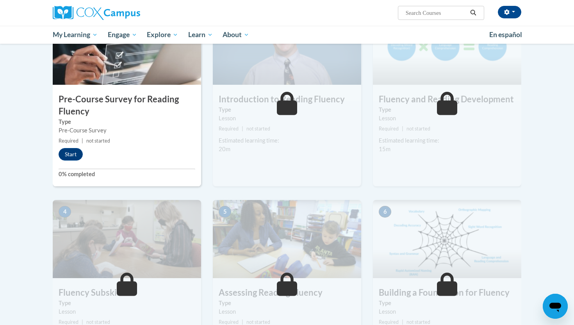
scroll to position [170, 0]
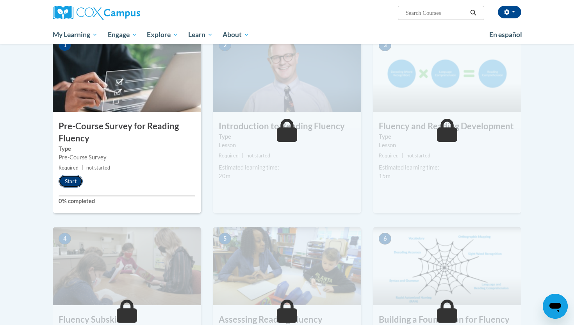
click at [67, 182] on button "Start" at bounding box center [71, 181] width 24 height 12
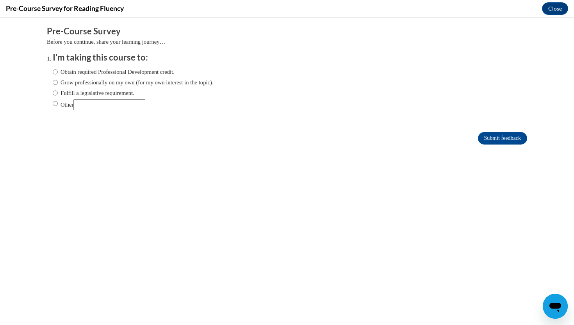
scroll to position [0, 0]
click at [55, 92] on input "Fulfill a legislative requirement." at bounding box center [55, 93] width 5 height 9
radio input "true"
click at [494, 140] on input "Submit feedback" at bounding box center [502, 138] width 49 height 12
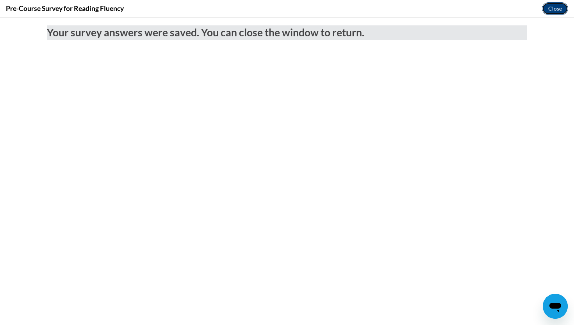
click at [558, 9] on button "Close" at bounding box center [555, 8] width 26 height 12
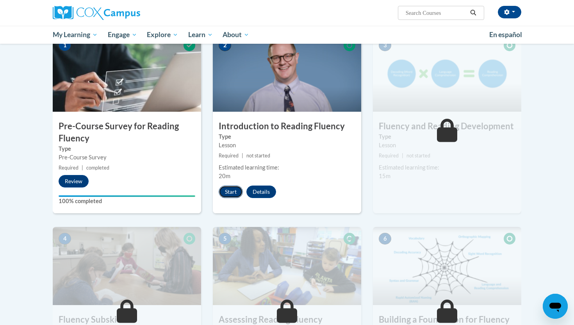
click at [233, 190] on button "Start" at bounding box center [231, 191] width 24 height 12
